Goal: Task Accomplishment & Management: Complete application form

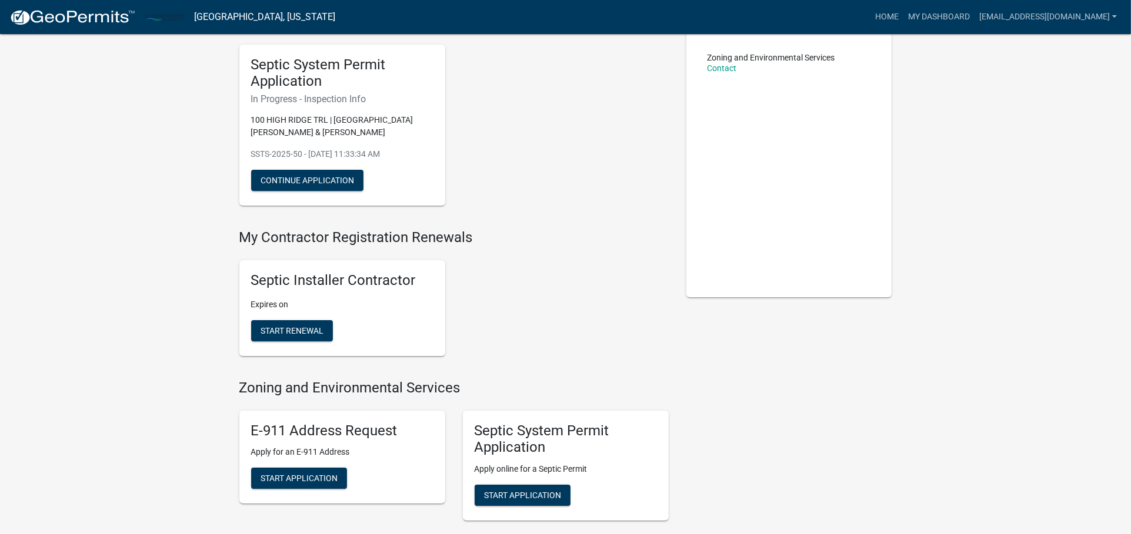
scroll to position [196, 0]
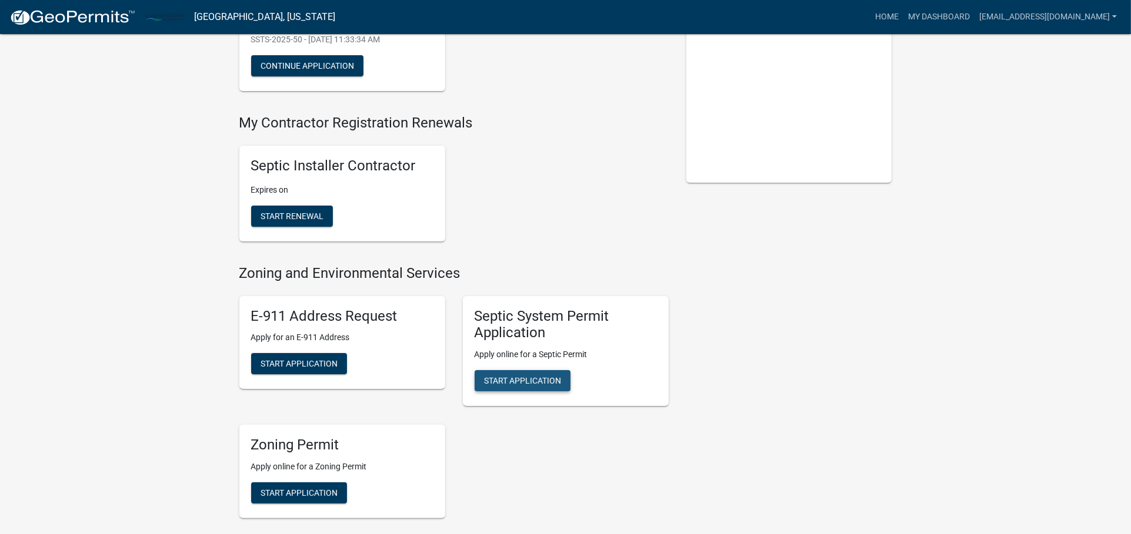
click at [518, 380] on span "Start Application" at bounding box center [522, 380] width 77 height 9
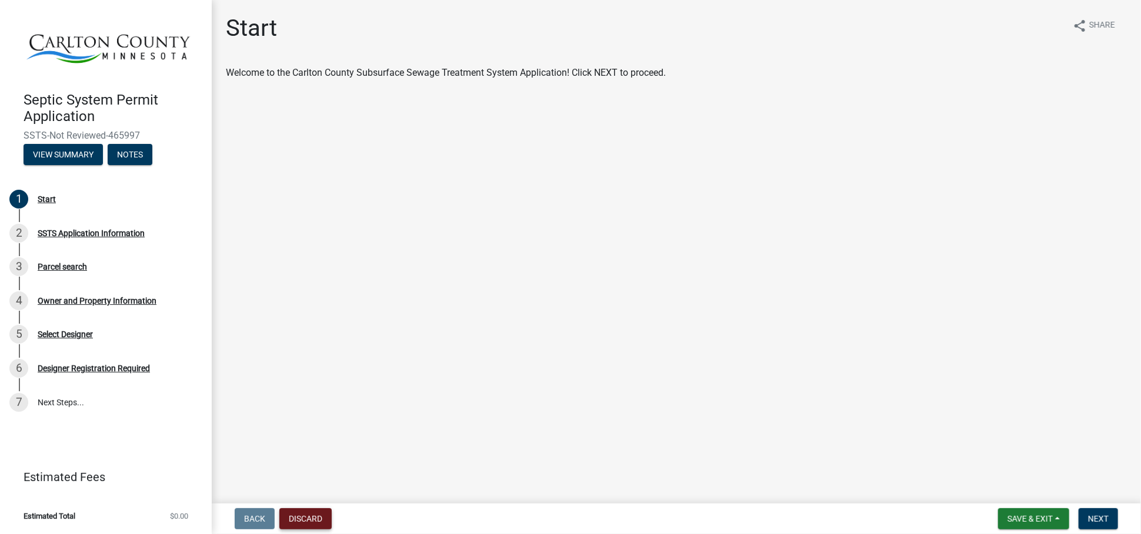
click at [303, 516] on button "Discard" at bounding box center [305, 519] width 52 height 21
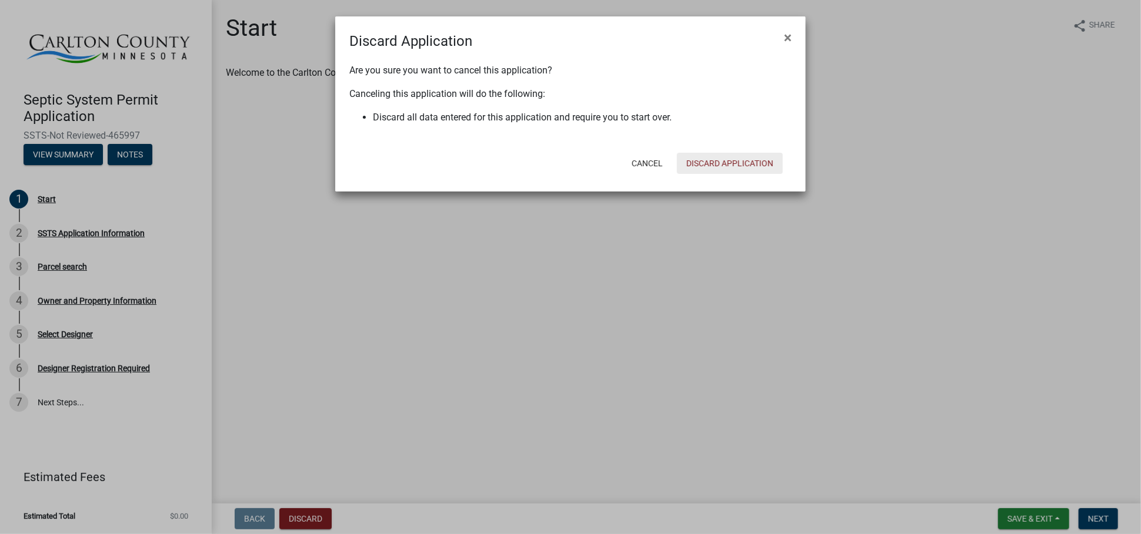
click at [719, 159] on button "Discard Application" at bounding box center [730, 163] width 106 height 21
